Goal: Find specific page/section: Find specific page/section

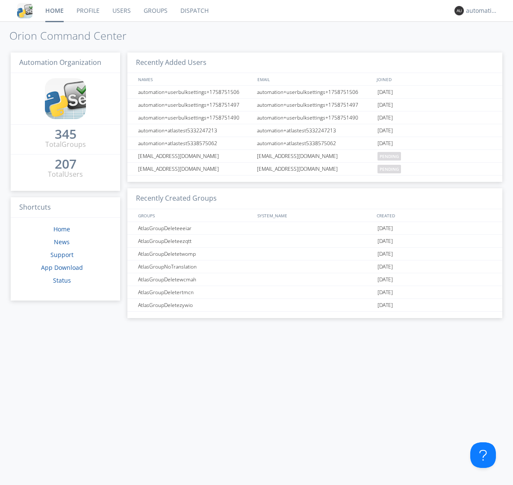
click at [194, 11] on link "Dispatch" at bounding box center [194, 10] width 41 height 21
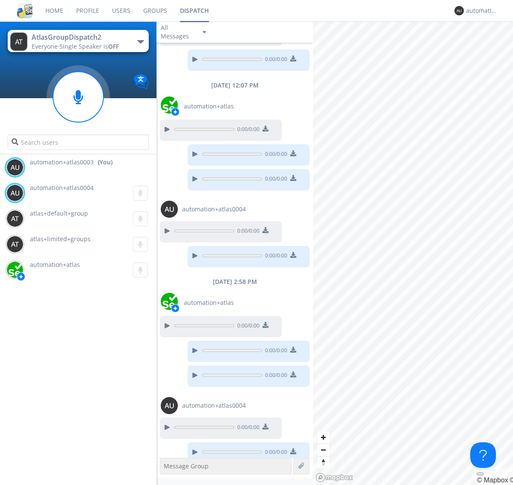
scroll to position [174, 0]
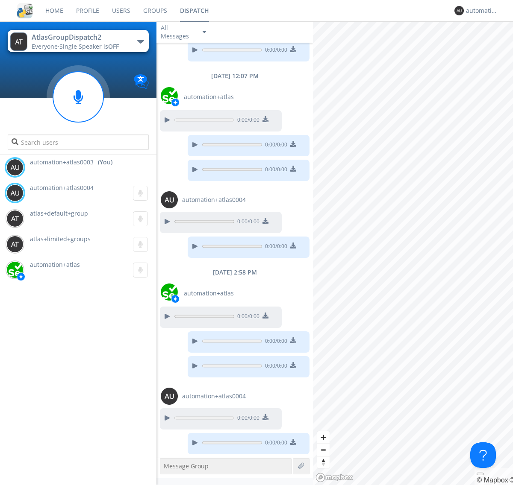
click at [140, 41] on div "button" at bounding box center [140, 41] width 7 height 3
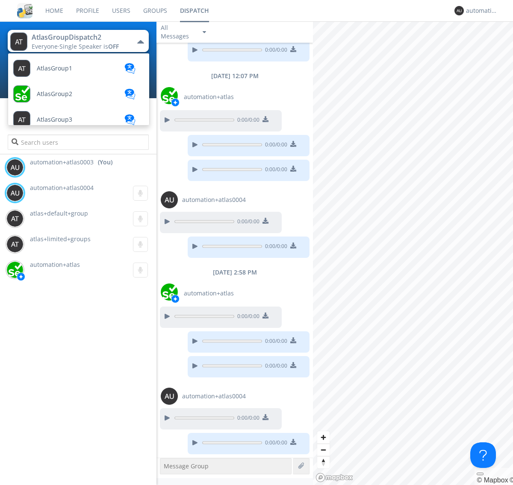
click at [66, 476] on span "AtlasGroupDispatch3" at bounding box center [67, 479] width 61 height 6
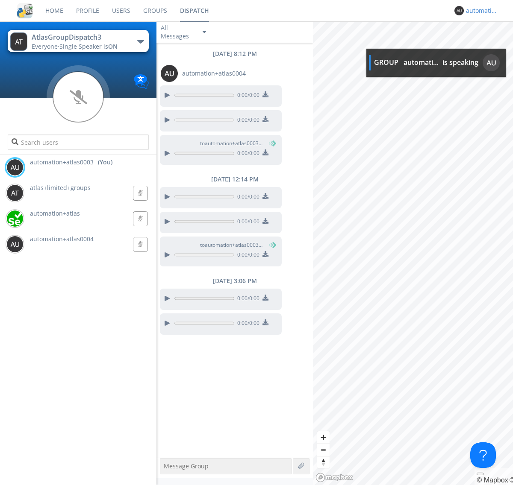
click at [479, 11] on div "automation+atlas0003" at bounding box center [482, 10] width 32 height 9
